Goal: Answer question/provide support

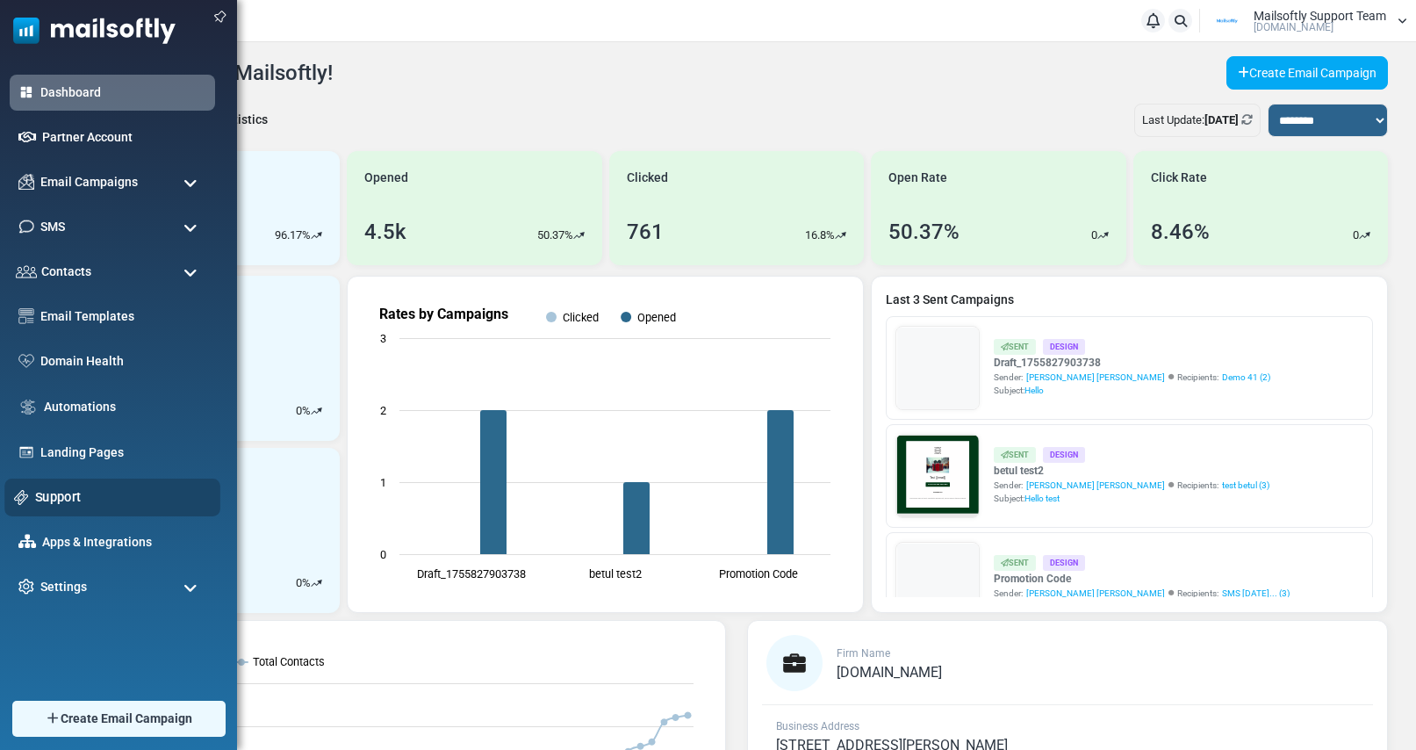
click at [51, 499] on link "Support" at bounding box center [123, 496] width 176 height 19
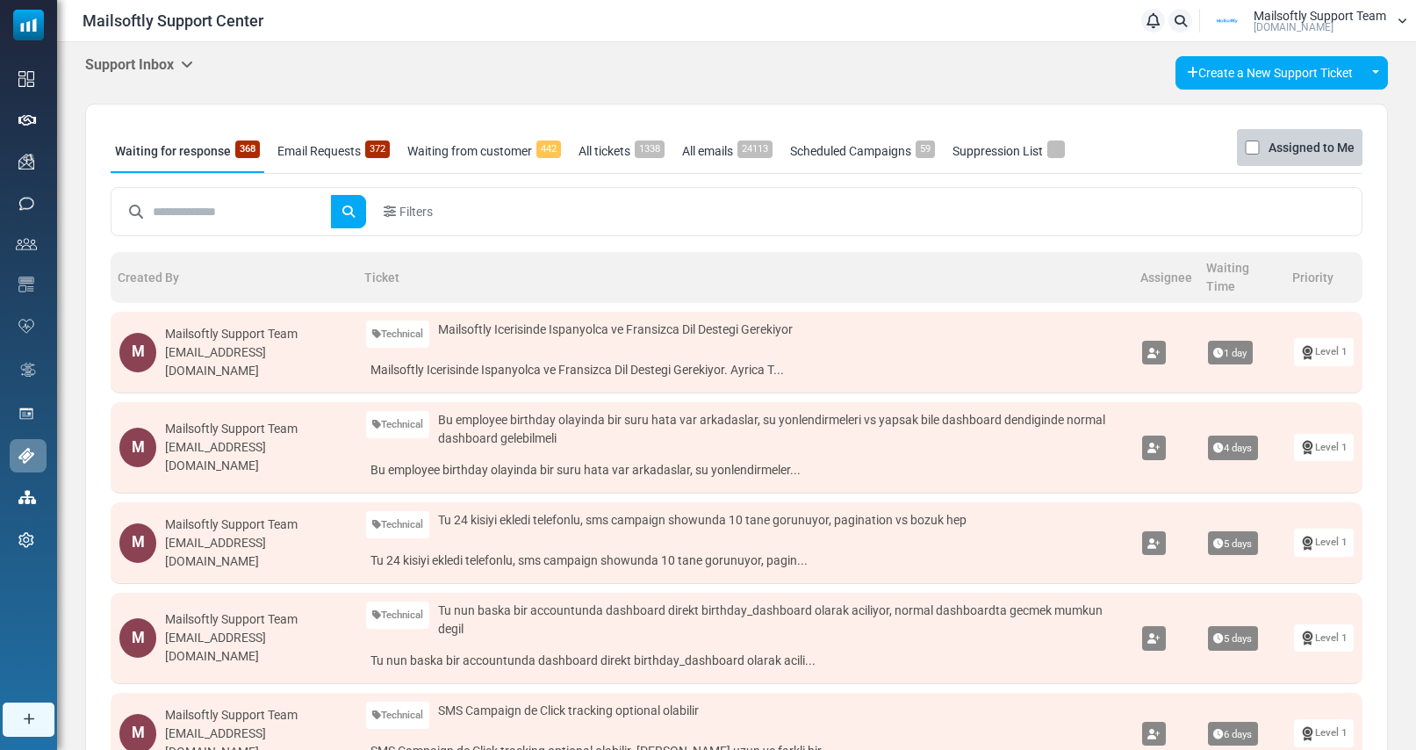
click at [343, 150] on link "Email Requests 372" at bounding box center [333, 151] width 121 height 44
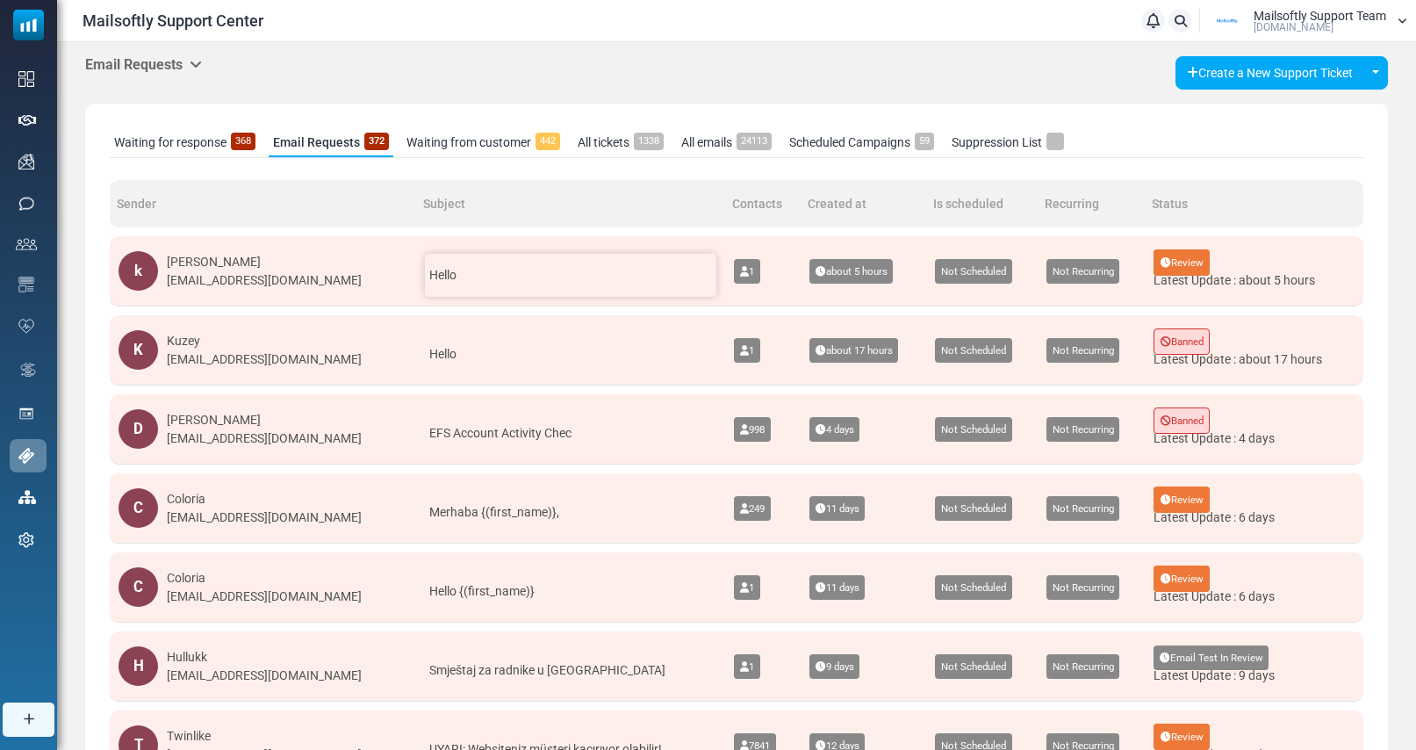
click at [563, 276] on div "Hello" at bounding box center [570, 275] width 291 height 43
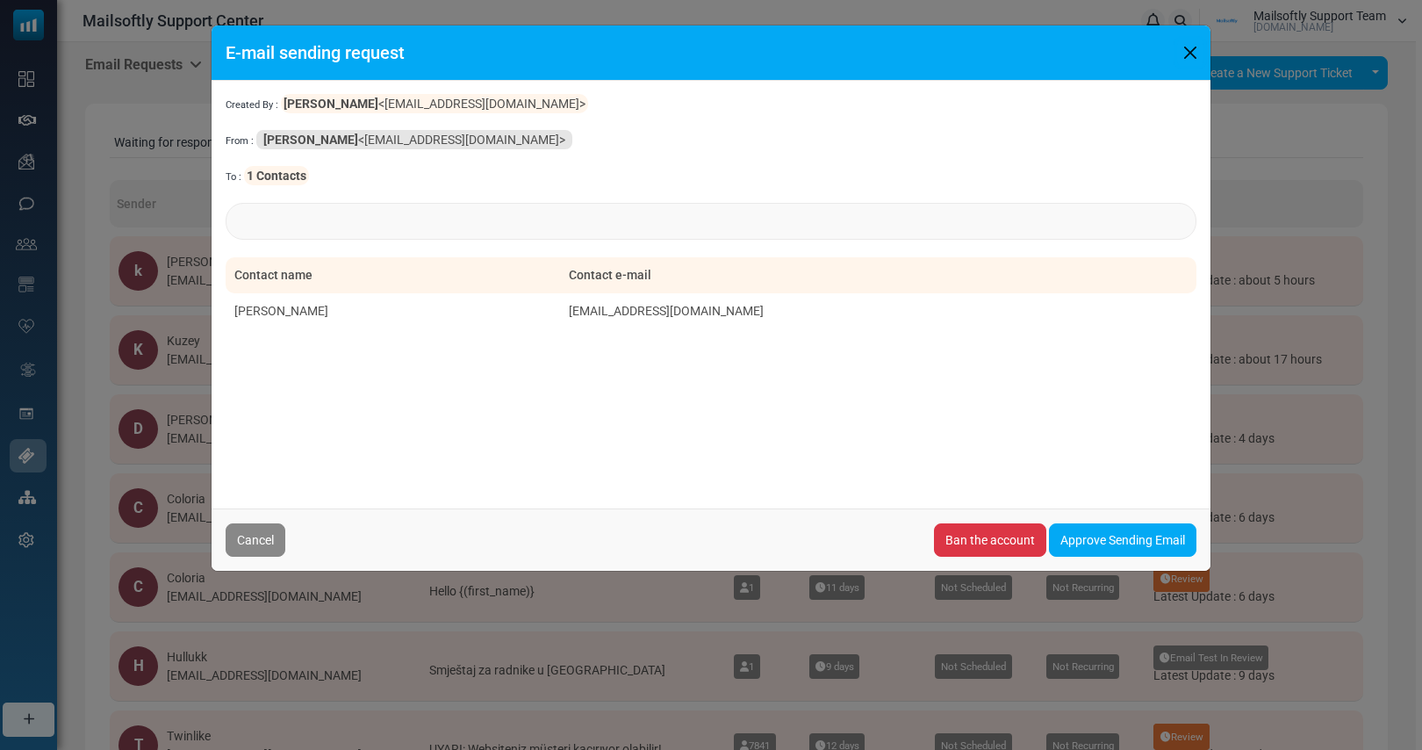
click at [1187, 55] on button "Close" at bounding box center [1190, 52] width 26 height 26
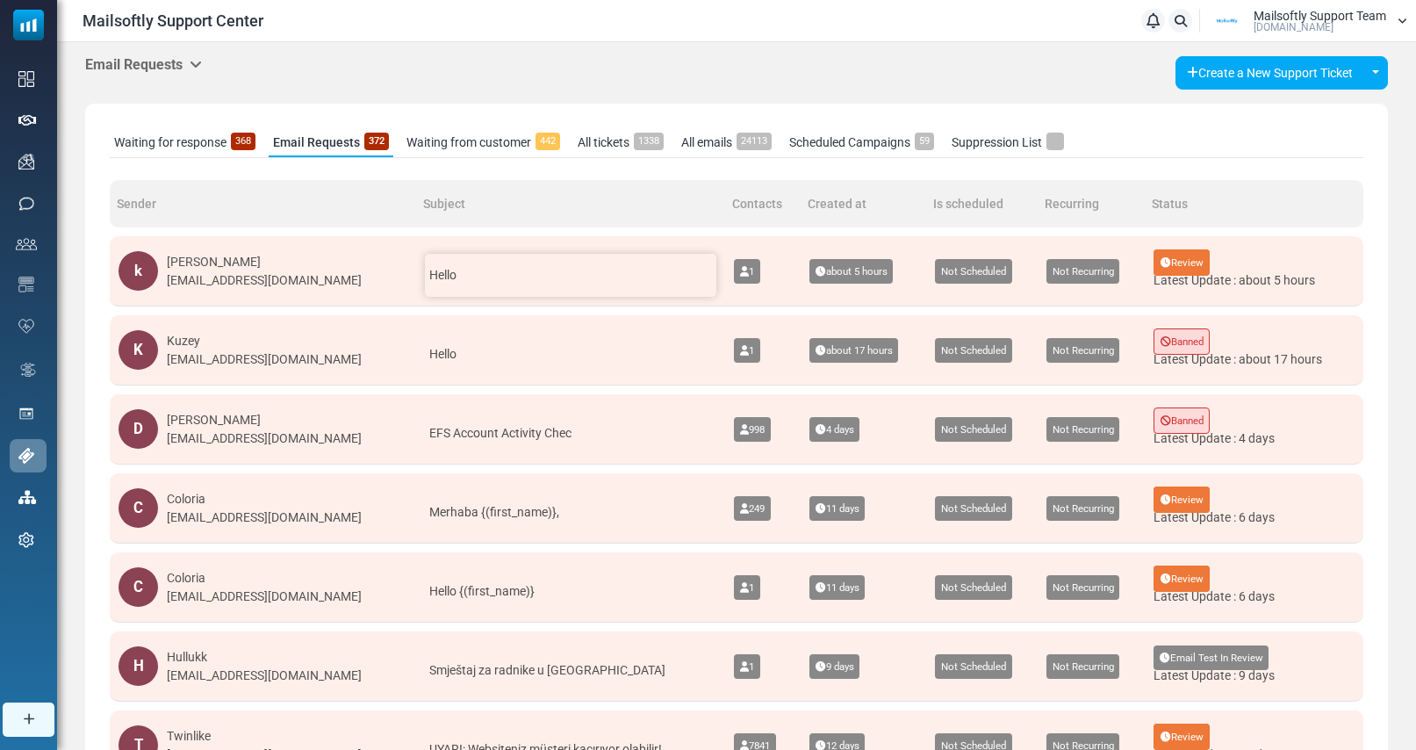
click at [489, 283] on div "Hello" at bounding box center [570, 275] width 291 height 43
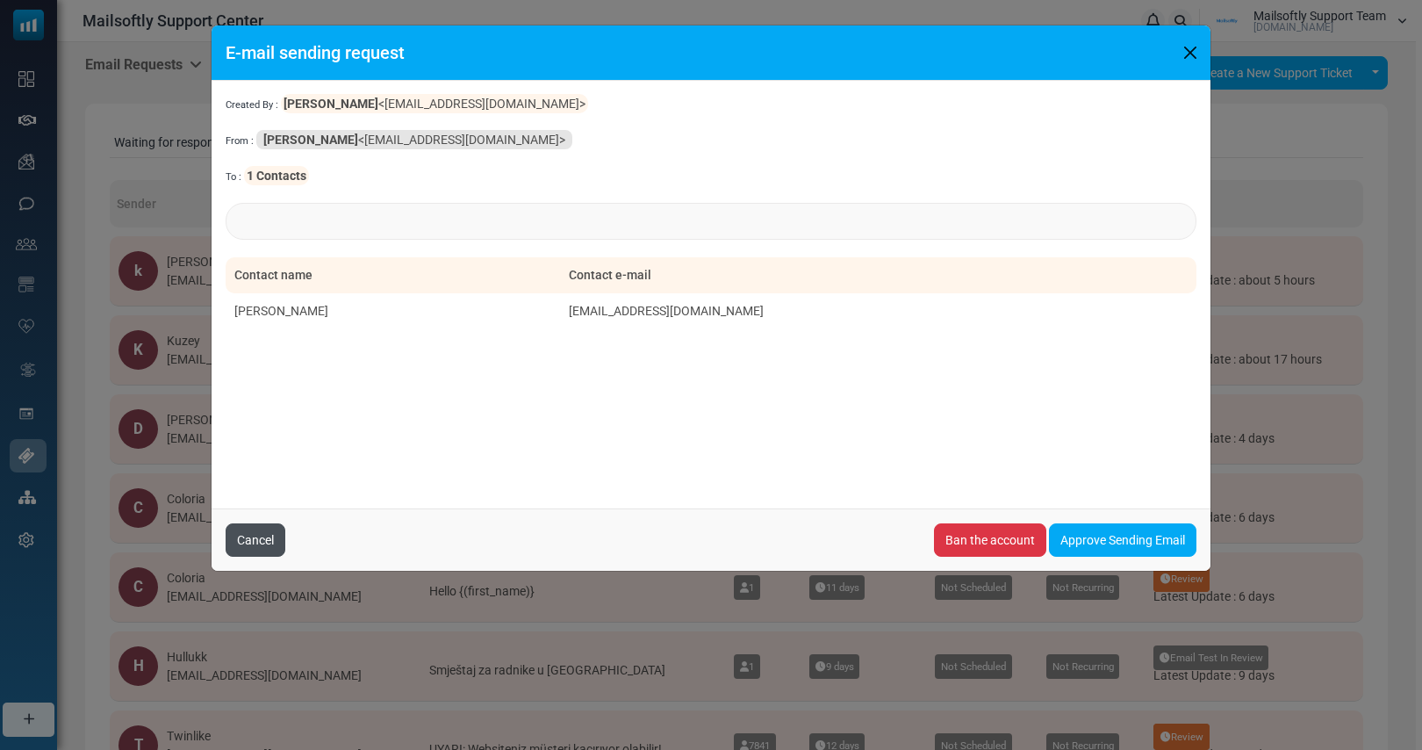
click at [261, 539] on button "Cancel" at bounding box center [256, 539] width 60 height 33
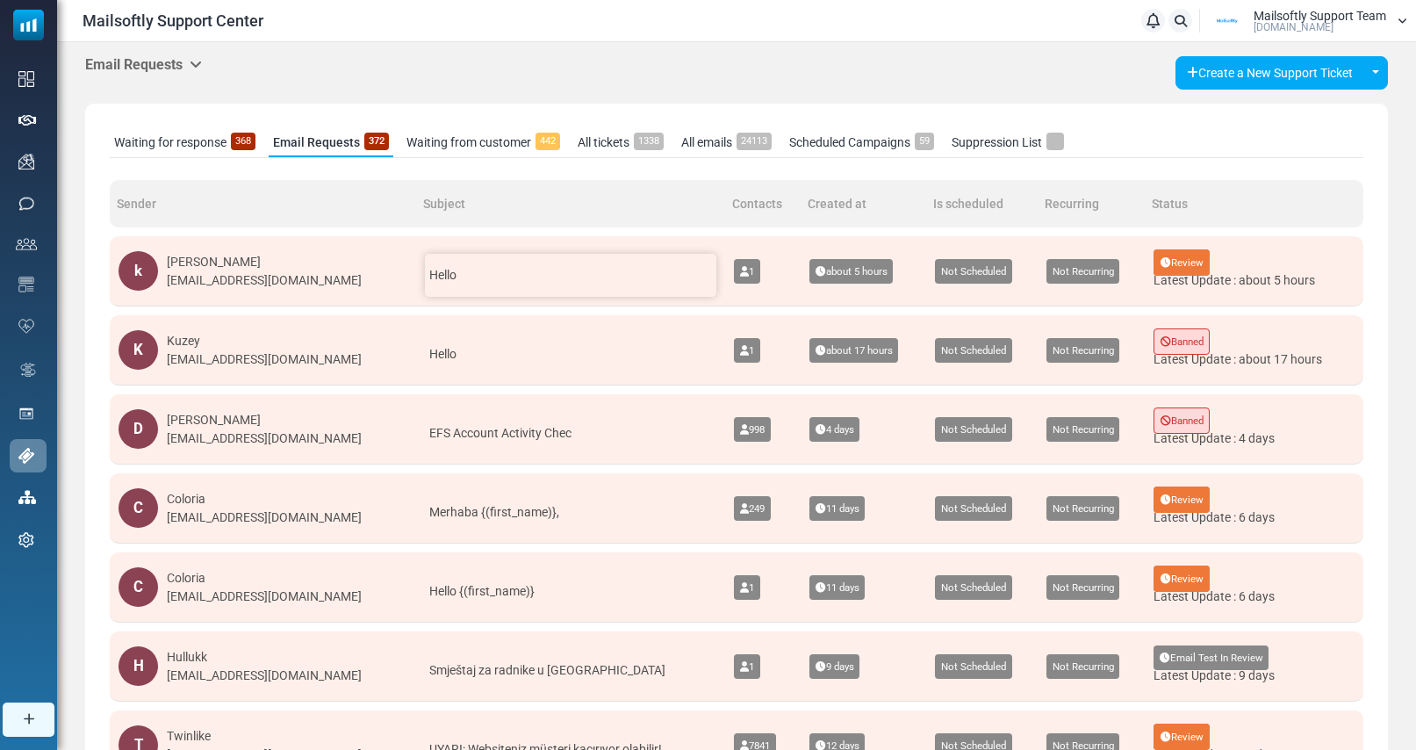
click at [501, 285] on div "Hello" at bounding box center [570, 275] width 291 height 43
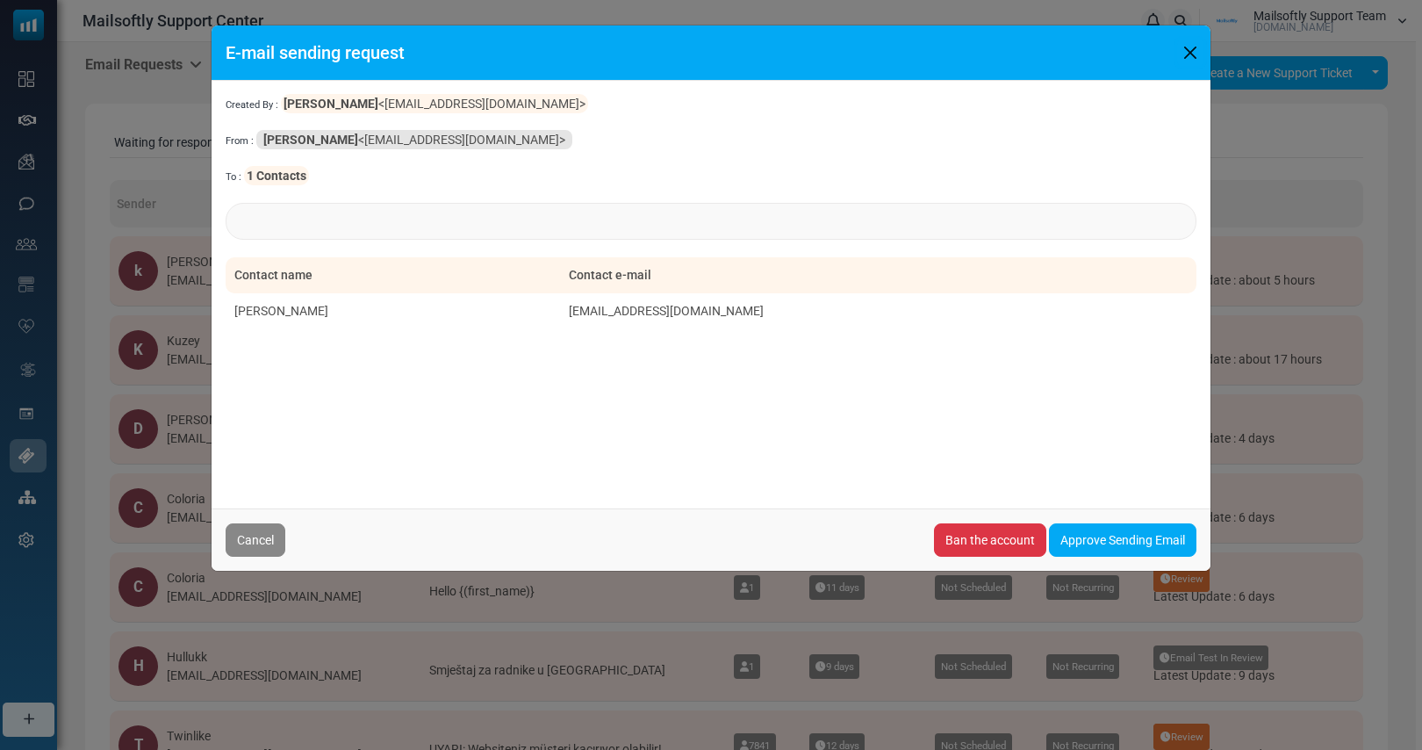
click at [1194, 56] on button "Close" at bounding box center [1190, 52] width 26 height 26
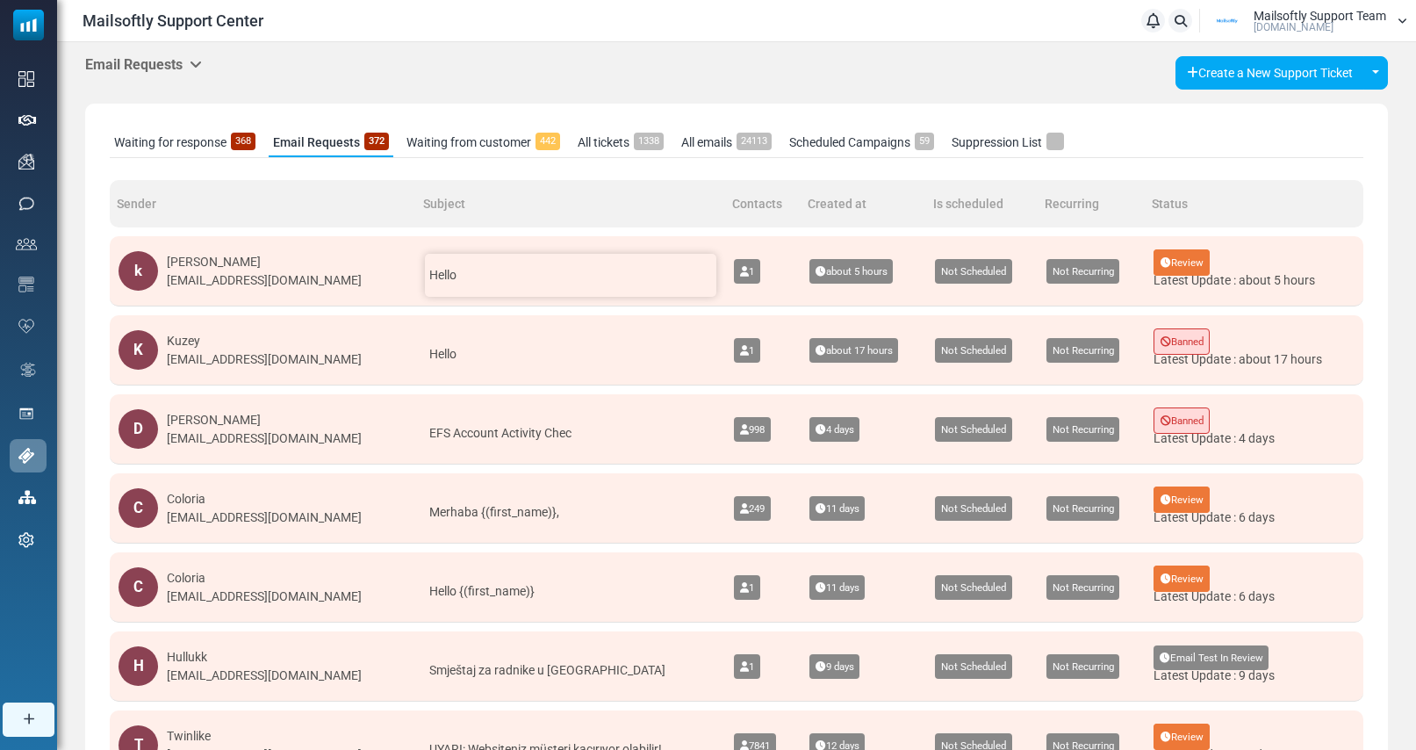
click at [463, 278] on div "Hello" at bounding box center [570, 275] width 291 height 43
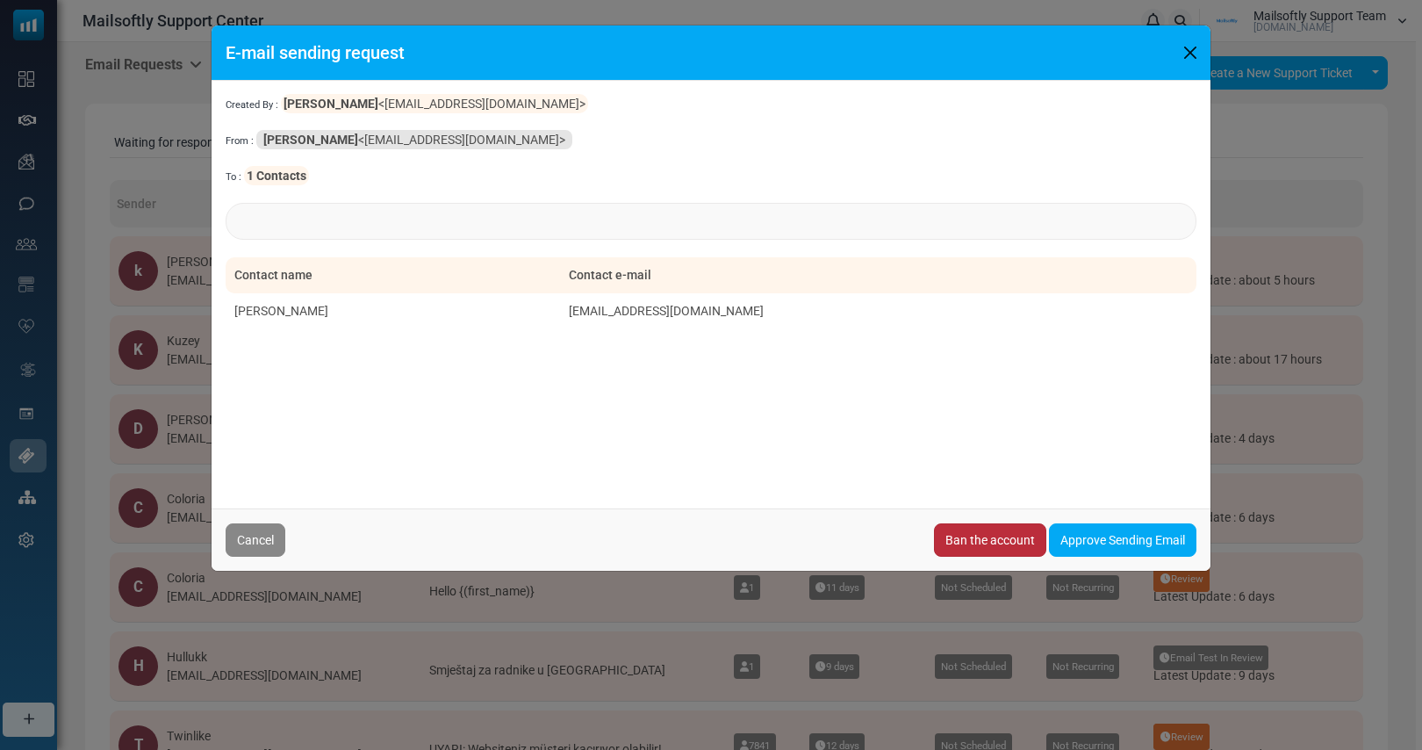
click at [957, 551] on link "Ban the account" at bounding box center [990, 539] width 112 height 33
